Goal: Navigation & Orientation: Understand site structure

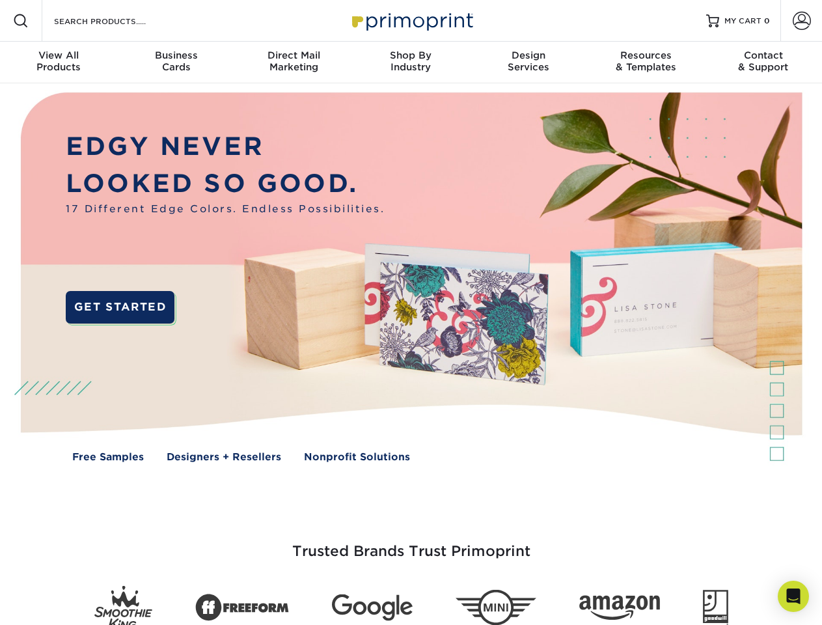
click at [411, 312] on img at bounding box center [411, 286] width 814 height 407
click at [21, 21] on span at bounding box center [21, 21] width 16 height 16
click at [801, 21] on span at bounding box center [802, 21] width 18 height 18
click at [59, 62] on div "View All Products" at bounding box center [58, 60] width 117 height 23
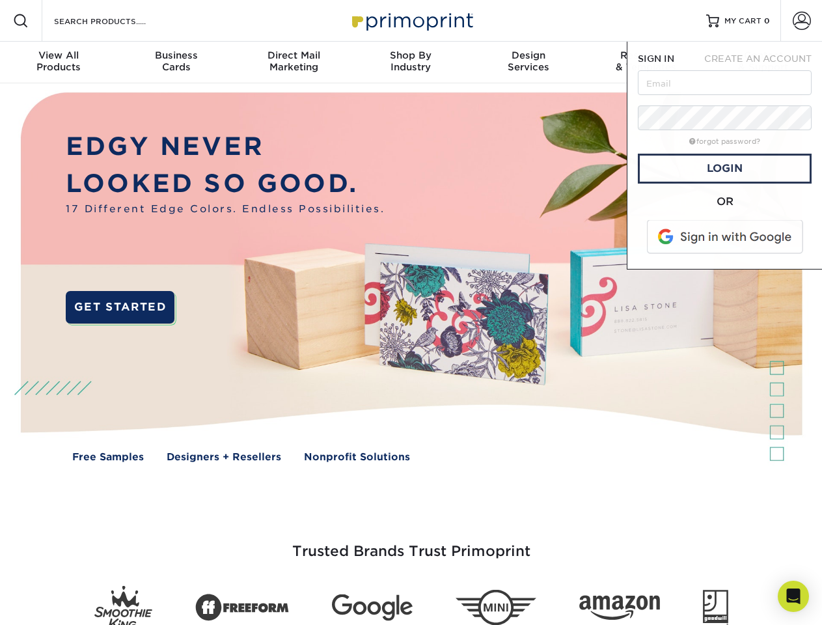
click at [176, 62] on div "Business Cards" at bounding box center [175, 60] width 117 height 23
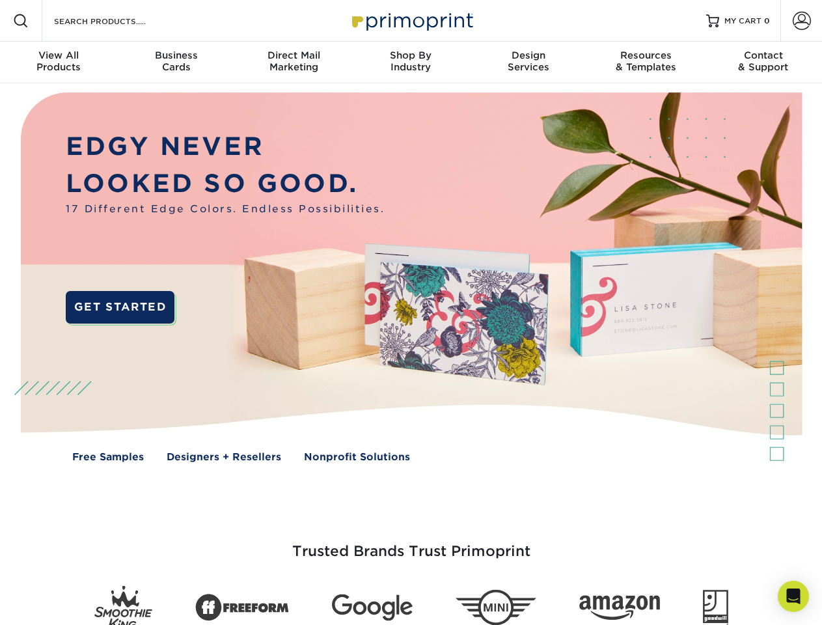
click at [294, 62] on div "Direct Mail Marketing" at bounding box center [293, 60] width 117 height 23
click at [411, 62] on div "Shop By Industry" at bounding box center [410, 60] width 117 height 23
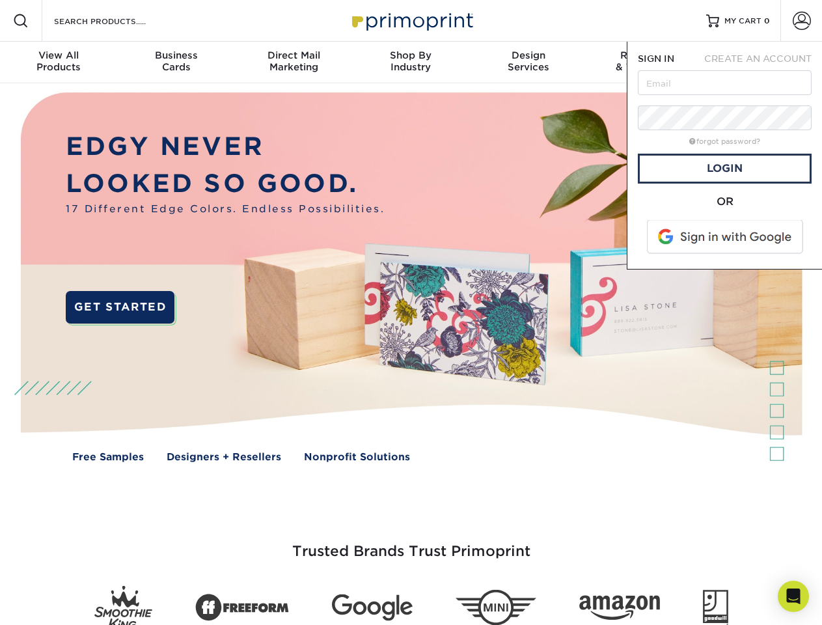
click at [528, 62] on div "Design Services" at bounding box center [528, 60] width 117 height 23
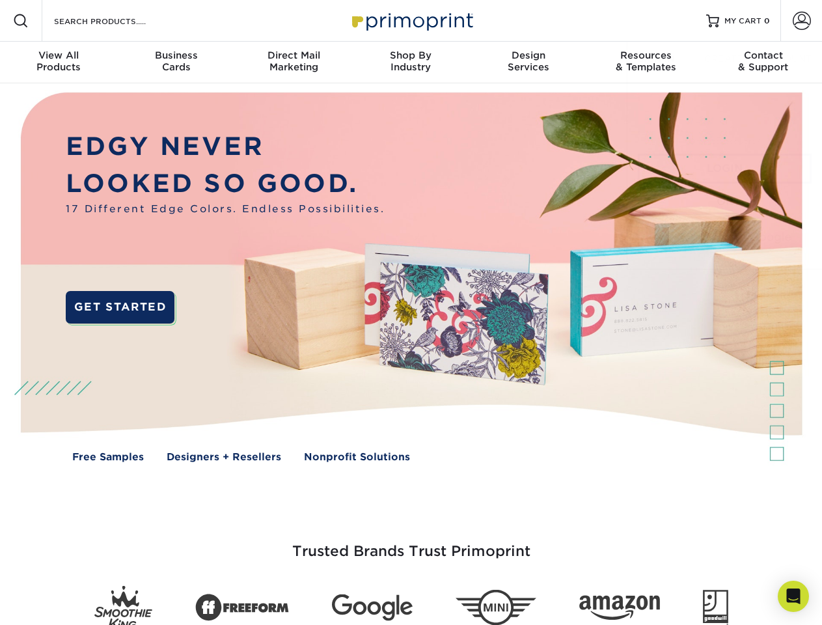
click at [646, 62] on span "SIGN IN" at bounding box center [656, 58] width 36 height 10
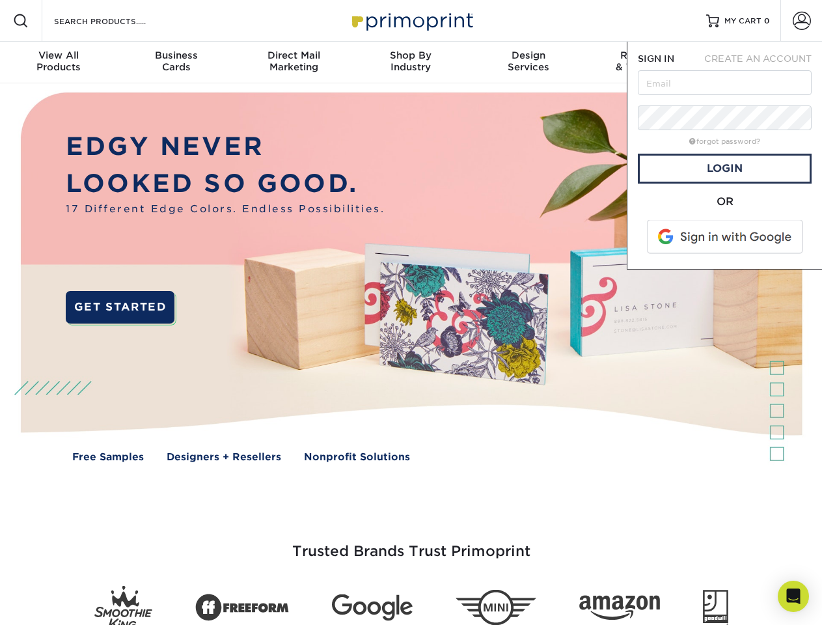
click at [763, 62] on div "Contact & Support" at bounding box center [763, 60] width 117 height 23
